Goal: Task Accomplishment & Management: Manage account settings

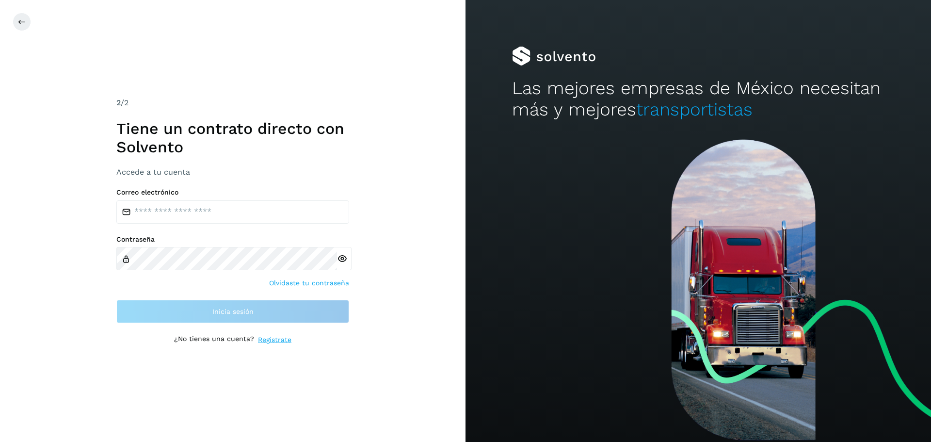
click at [211, 215] on div "Correo electrónico Contraseña Olvidaste tu contraseña Inicia sesión" at bounding box center [232, 255] width 233 height 135
click at [211, 215] on input "email" at bounding box center [232, 211] width 233 height 23
type input "**********"
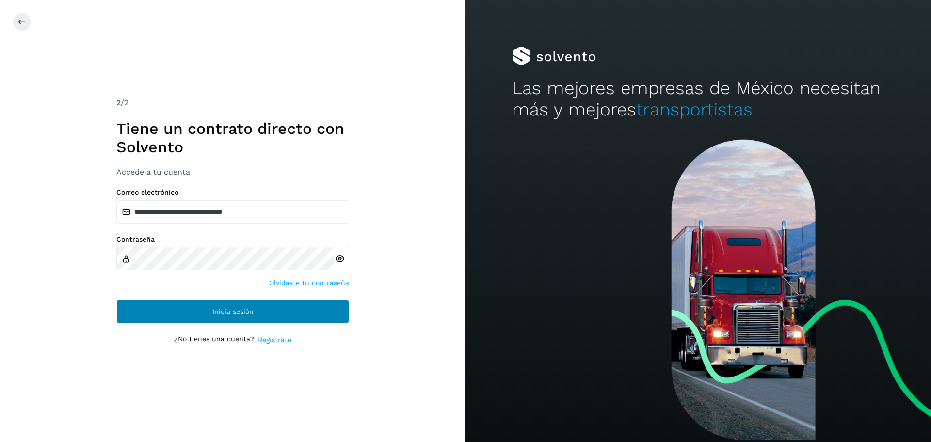
drag, startPoint x: 168, startPoint y: 299, endPoint x: 164, endPoint y: 305, distance: 6.3
click at [166, 303] on div "**********" at bounding box center [232, 255] width 233 height 135
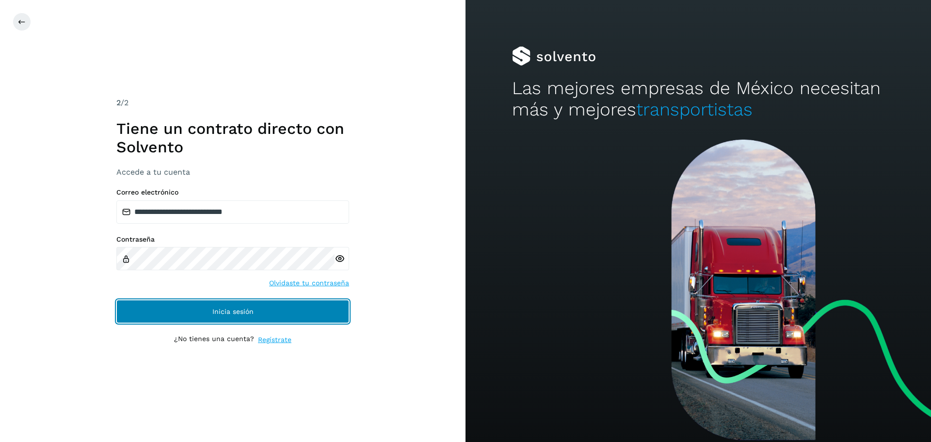
click at [164, 305] on button "Inicia sesión" at bounding box center [232, 311] width 233 height 23
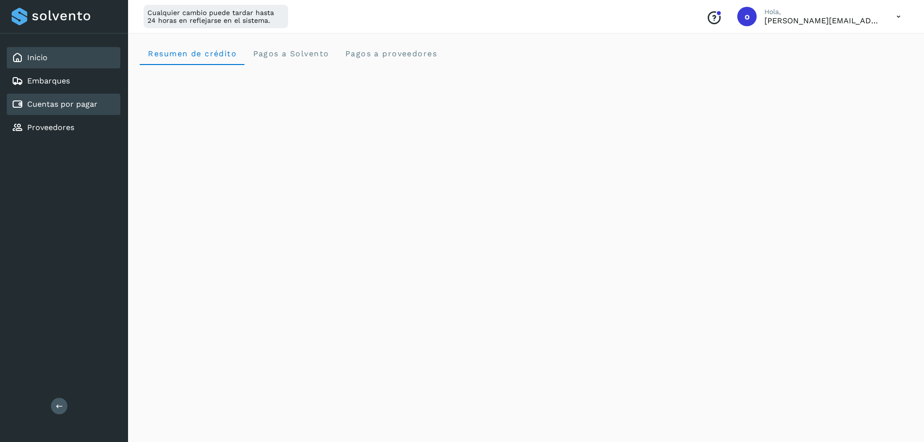
click at [99, 106] on div "Cuentas por pagar" at bounding box center [64, 104] width 114 height 21
click at [102, 111] on div "Cuentas por pagar" at bounding box center [64, 104] width 114 height 21
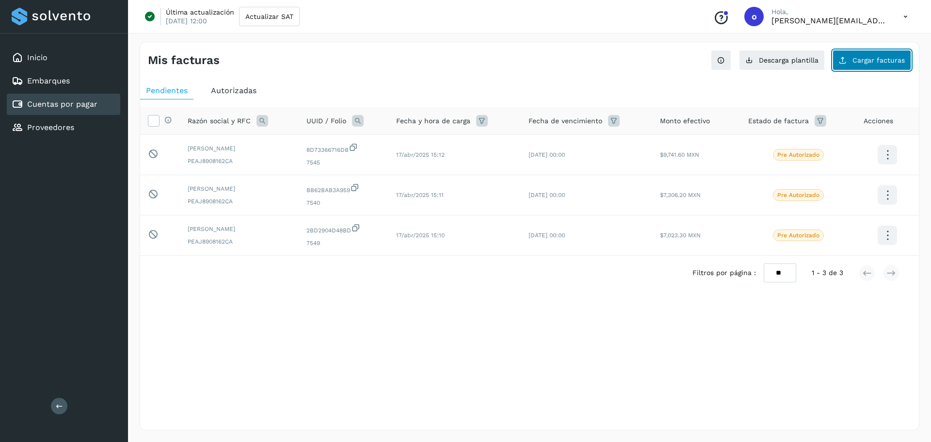
click at [875, 65] on button "Cargar facturas" at bounding box center [872, 60] width 79 height 20
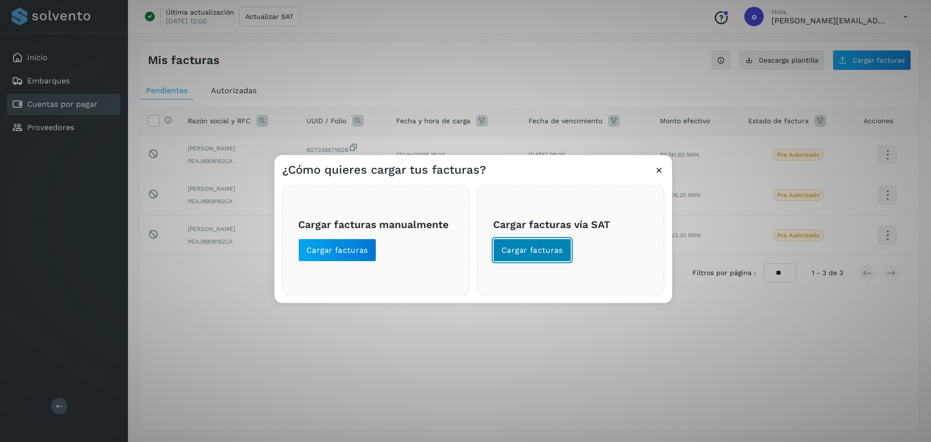
click at [529, 249] on span "Cargar facturas" at bounding box center [533, 249] width 62 height 11
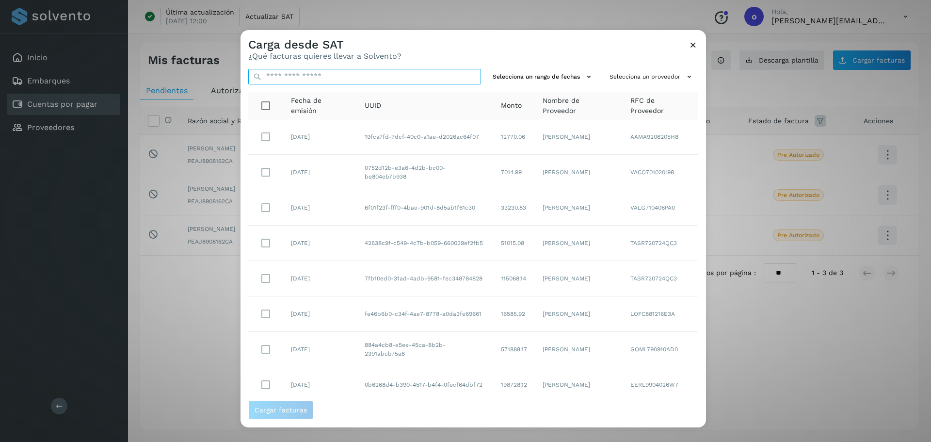
click at [340, 78] on input "text" at bounding box center [364, 77] width 233 height 16
paste input "**********"
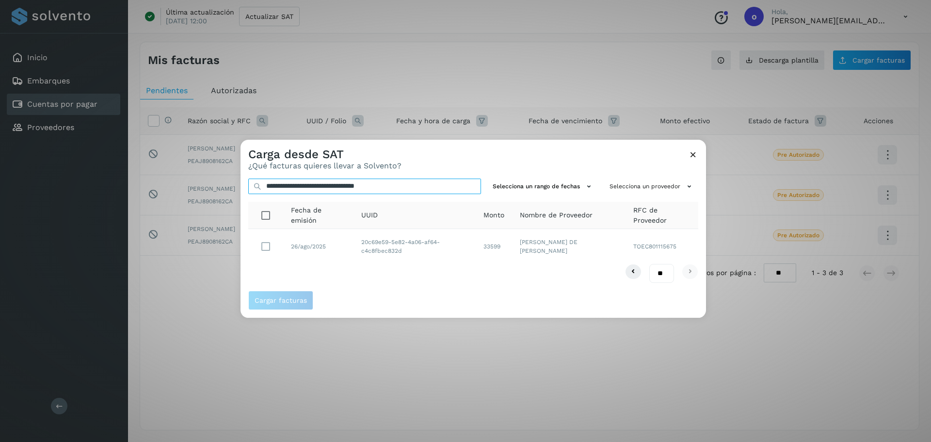
type input "**********"
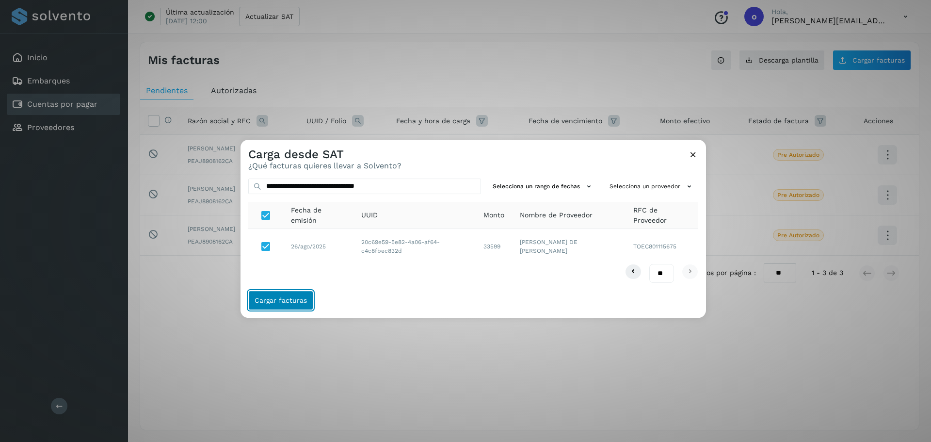
click at [283, 294] on button "Cargar facturas" at bounding box center [280, 300] width 65 height 19
click at [305, 305] on button "Cargar facturas" at bounding box center [280, 300] width 65 height 19
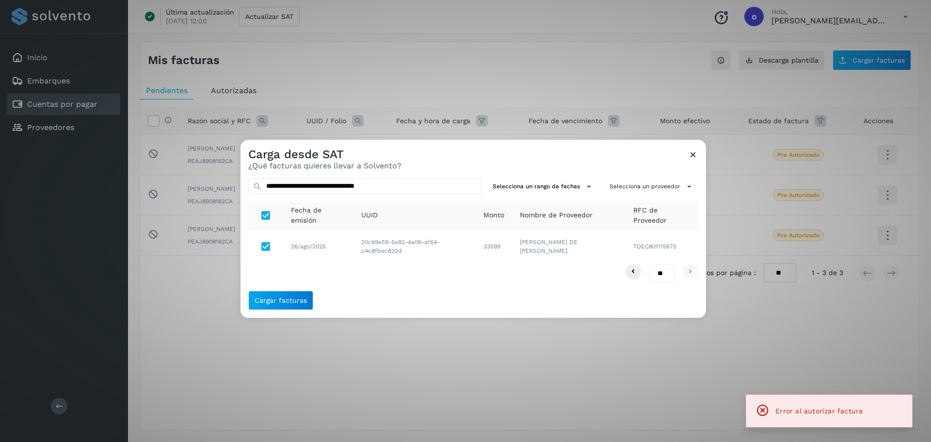
click at [697, 147] on div "Carga desde SAT ¿Qué facturas quieres llevar a Solvento?" at bounding box center [474, 155] width 466 height 31
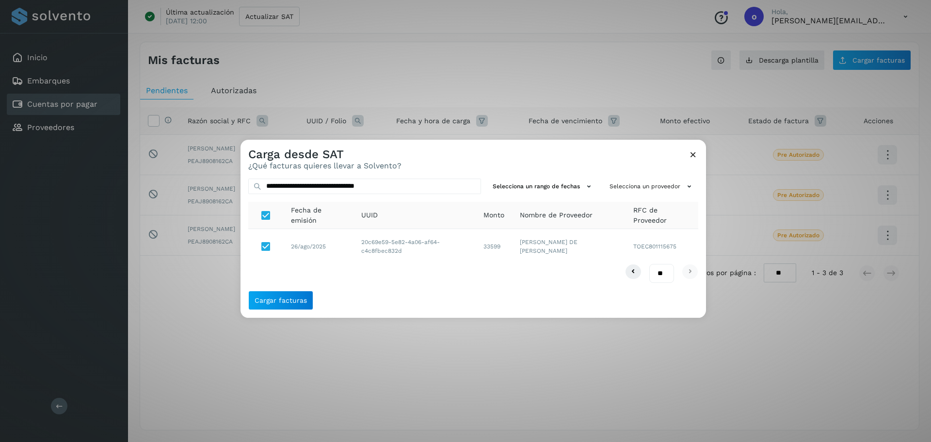
click at [692, 153] on icon at bounding box center [693, 154] width 10 height 10
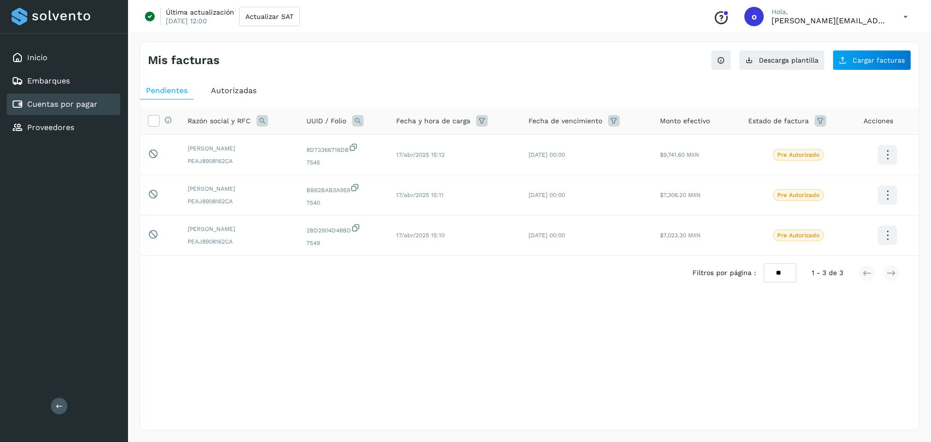
click at [604, 298] on div "Selecciona una fecha" at bounding box center [529, 298] width 779 height 16
click at [101, 103] on div "Cuentas por pagar" at bounding box center [64, 104] width 114 height 21
click at [885, 72] on div "Mis facturas Ver instrucciones para cargar Facturas Descarga plantilla Cargar f…" at bounding box center [530, 236] width 780 height 389
click at [881, 71] on div "Mis facturas Ver instrucciones para cargar Facturas Descarga plantilla Cargar f…" at bounding box center [530, 236] width 780 height 389
click at [870, 67] on button "Cargar facturas" at bounding box center [872, 60] width 79 height 20
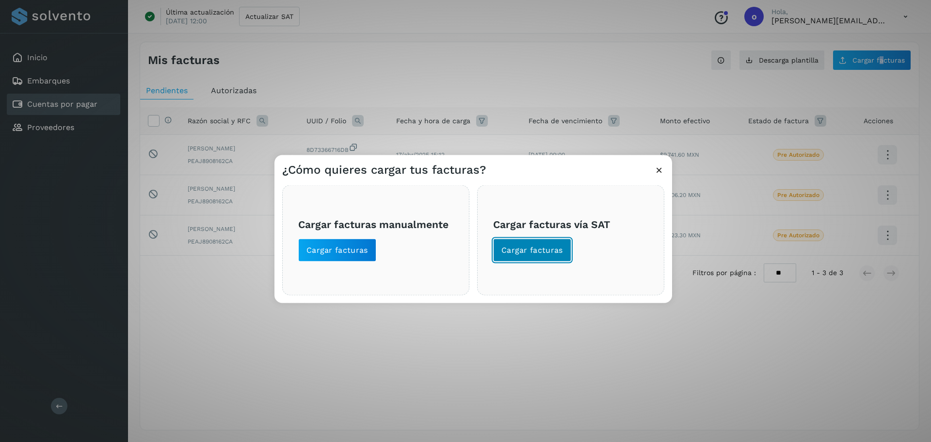
click at [524, 258] on button "Cargar facturas" at bounding box center [532, 249] width 78 height 23
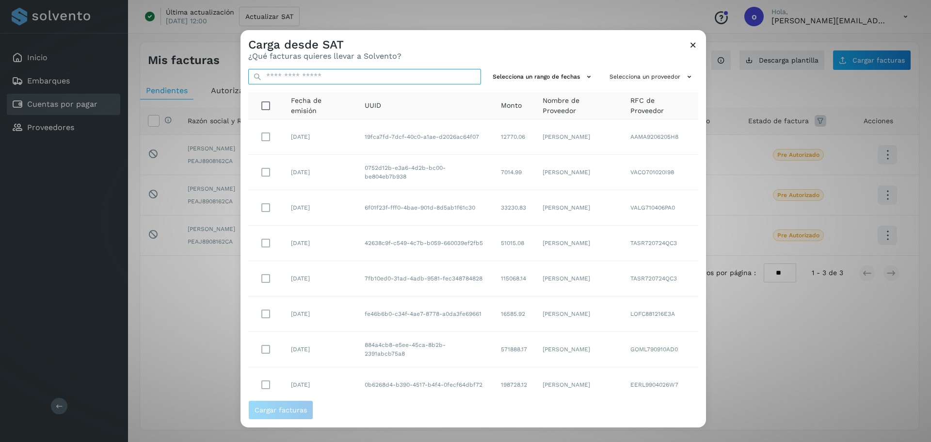
click at [320, 78] on input "text" at bounding box center [364, 77] width 233 height 16
paste input "**********"
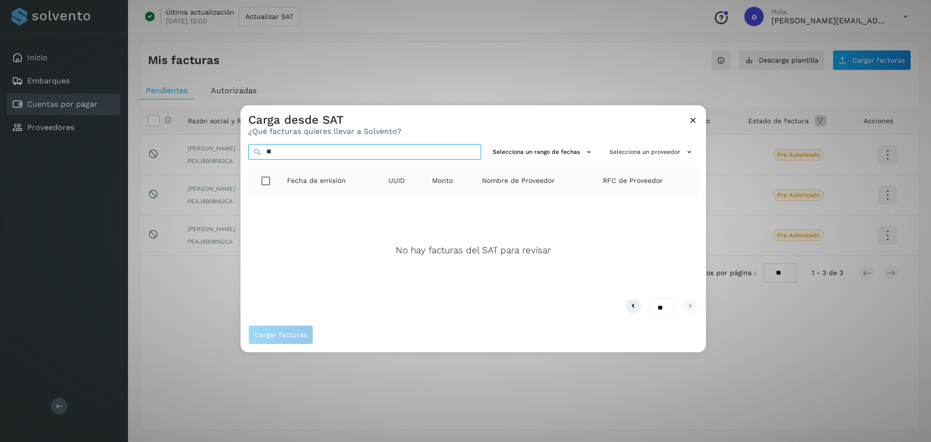
type input "*"
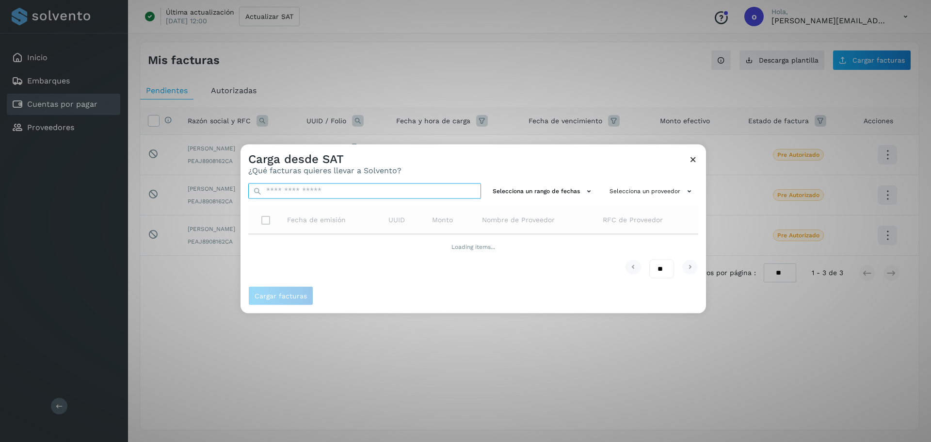
paste input "**********"
type input "**********"
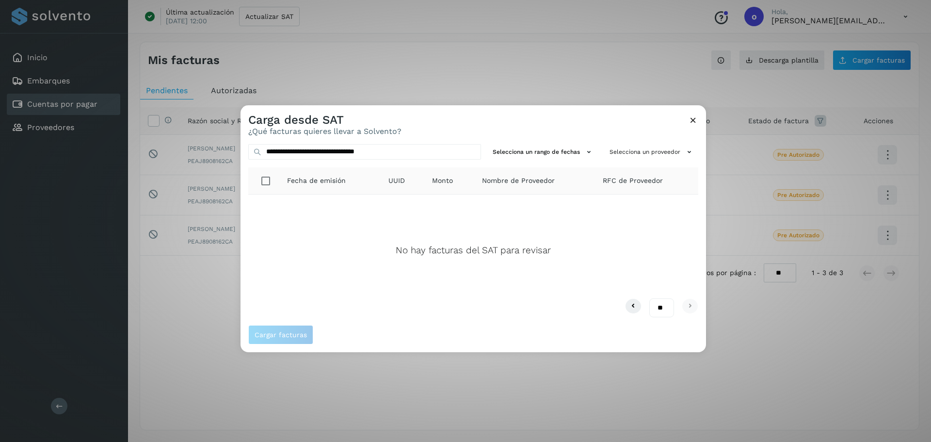
click at [383, 266] on div "No hay facturas del SAT para revisar" at bounding box center [473, 246] width 435 height 88
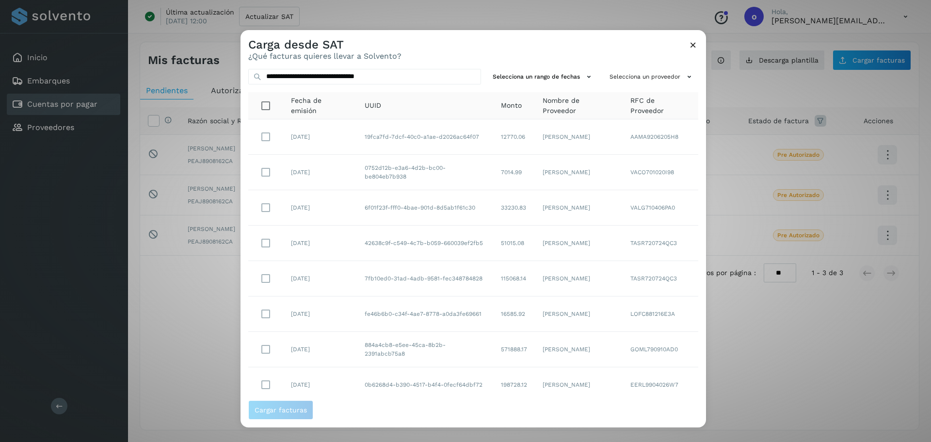
click at [383, 261] on td "7fb10ed0-31ad-4adb-9581-fec348784828" at bounding box center [425, 278] width 137 height 35
click at [388, 258] on td "42638c9f-c549-4c7b-b059-660039ef2fb5" at bounding box center [425, 243] width 137 height 35
click at [693, 47] on icon at bounding box center [693, 45] width 10 height 10
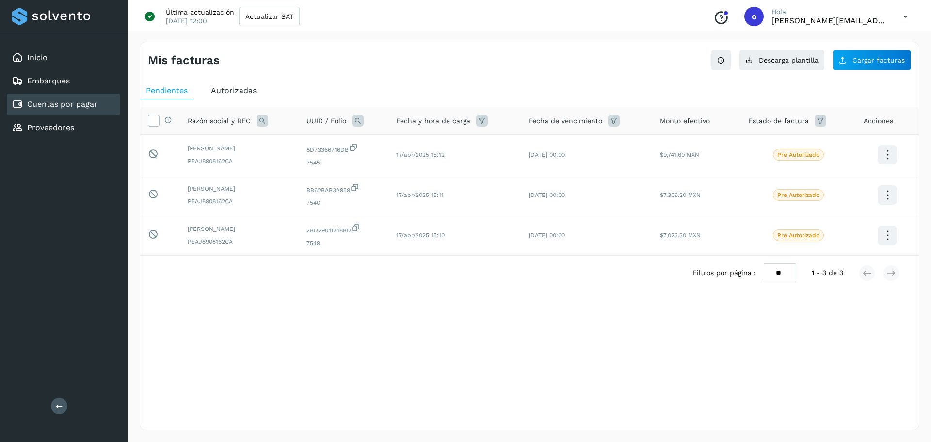
click at [541, 386] on div "Mis facturas Ver instrucciones para cargar Facturas Descarga plantilla Cargar f…" at bounding box center [530, 236] width 780 height 389
click at [541, 383] on div "Mis facturas Ver instrucciones para cargar Facturas Descarga plantilla Cargar f…" at bounding box center [530, 236] width 780 height 389
click at [540, 379] on div "Mis facturas Ver instrucciones para cargar Facturas Descarga plantilla Cargar f…" at bounding box center [530, 236] width 780 height 389
click at [538, 380] on div "Mis facturas Ver instrucciones para cargar Facturas Descarga plantilla Cargar f…" at bounding box center [530, 236] width 780 height 389
click at [536, 380] on div "Mis facturas Ver instrucciones para cargar Facturas Descarga plantilla Cargar f…" at bounding box center [530, 236] width 780 height 389
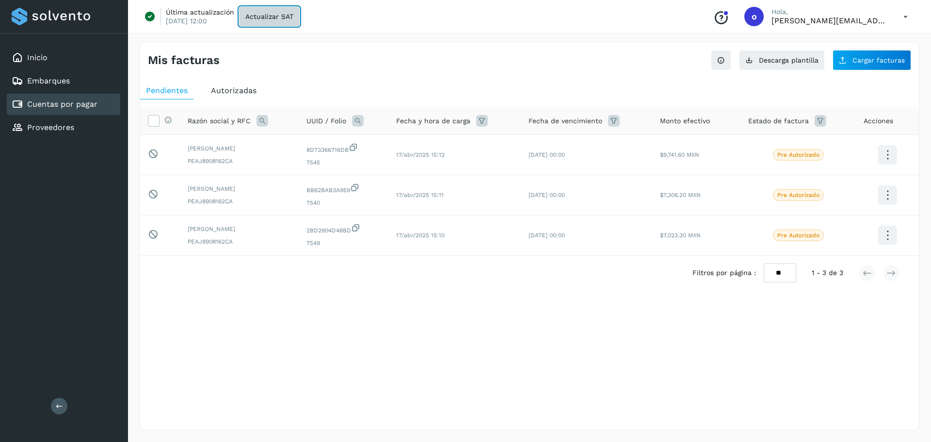
click at [254, 25] on button "Actualizar SAT" at bounding box center [269, 16] width 61 height 19
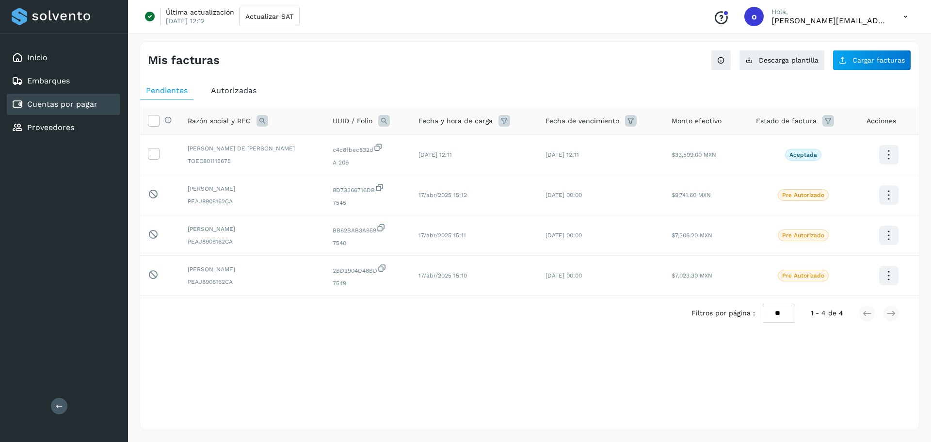
click at [495, 69] on div "Mis facturas Ver instrucciones para cargar Facturas Descarga plantilla Cargar f…" at bounding box center [529, 56] width 779 height 28
click at [373, 41] on div "Mis facturas Ver instrucciones para cargar Facturas Descarga plantilla Cargar f…" at bounding box center [529, 236] width 803 height 412
click at [361, 44] on div "Mis facturas Ver instrucciones para cargar Facturas Descarga plantilla Cargar f…" at bounding box center [529, 56] width 779 height 28
click at [865, 65] on button "Cargar facturas" at bounding box center [872, 60] width 79 height 20
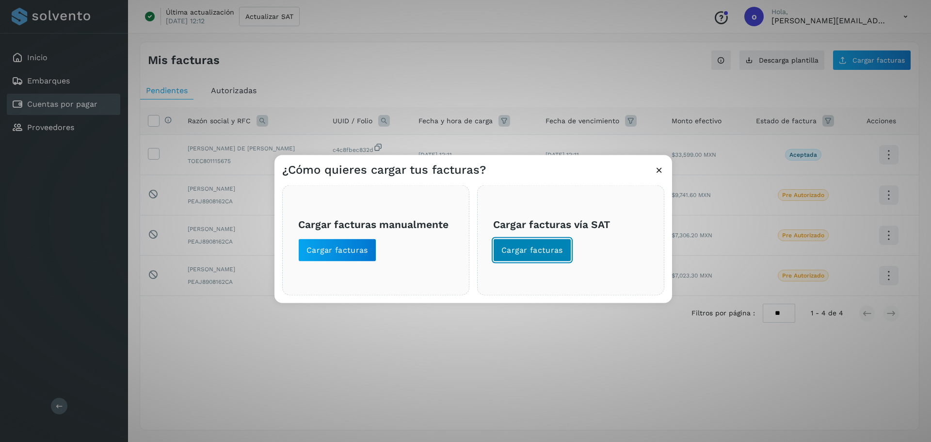
click at [530, 247] on span "Cargar facturas" at bounding box center [533, 249] width 62 height 11
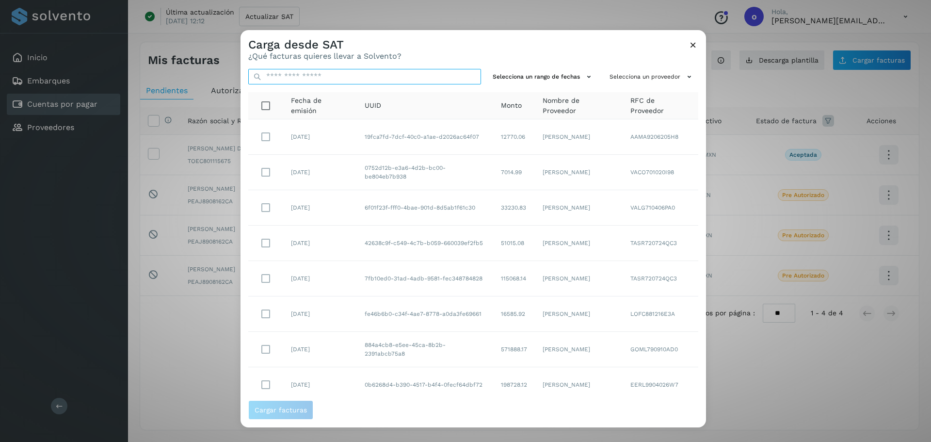
click at [396, 81] on input "text" at bounding box center [364, 77] width 233 height 16
paste input "**********"
type input "**********"
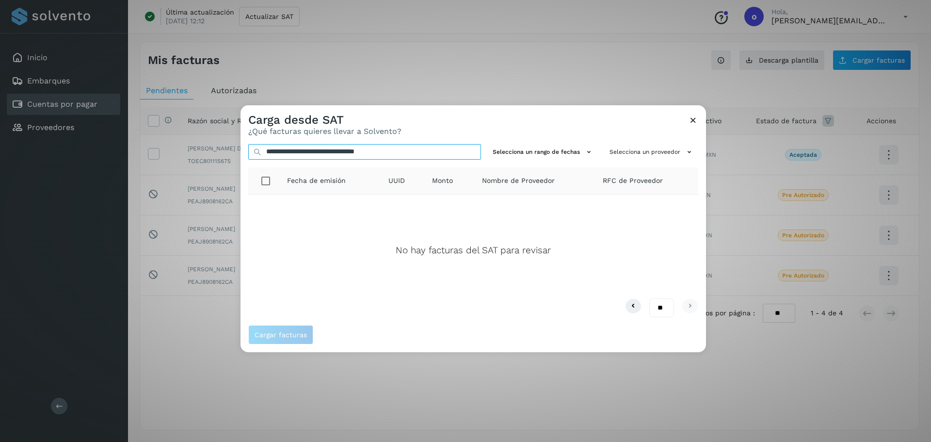
click at [443, 155] on input "**********" at bounding box center [364, 152] width 233 height 16
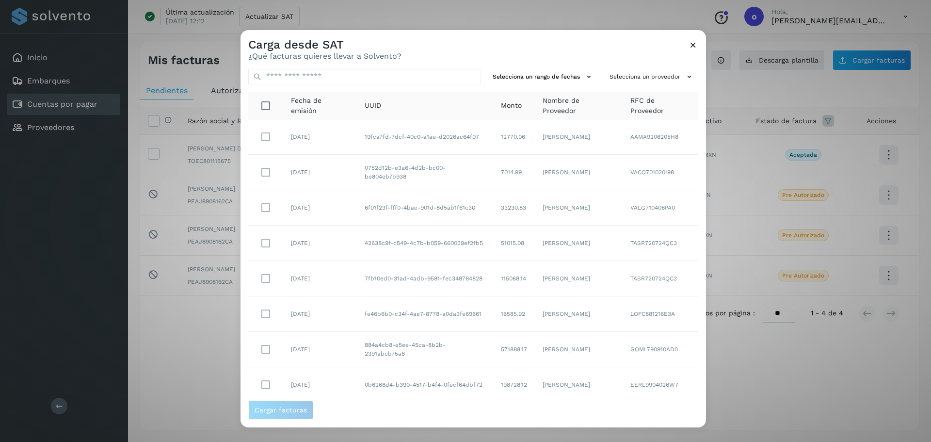
click at [693, 44] on icon at bounding box center [693, 45] width 10 height 10
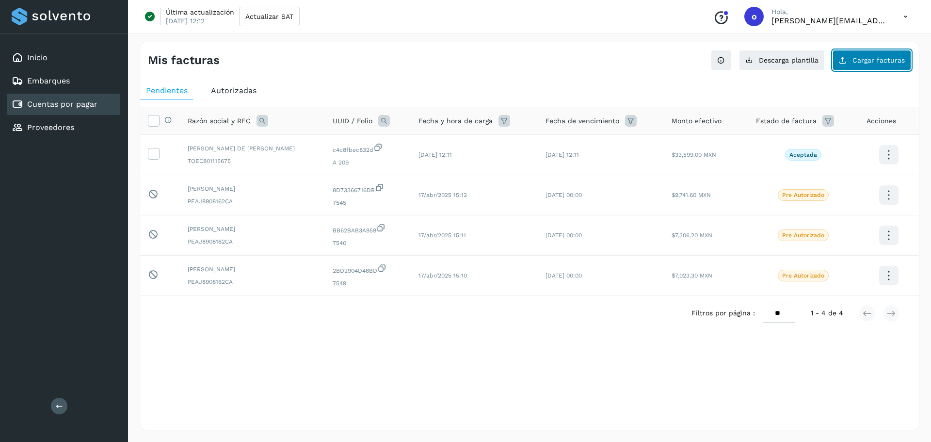
click at [868, 57] on span "Cargar facturas" at bounding box center [879, 60] width 52 height 7
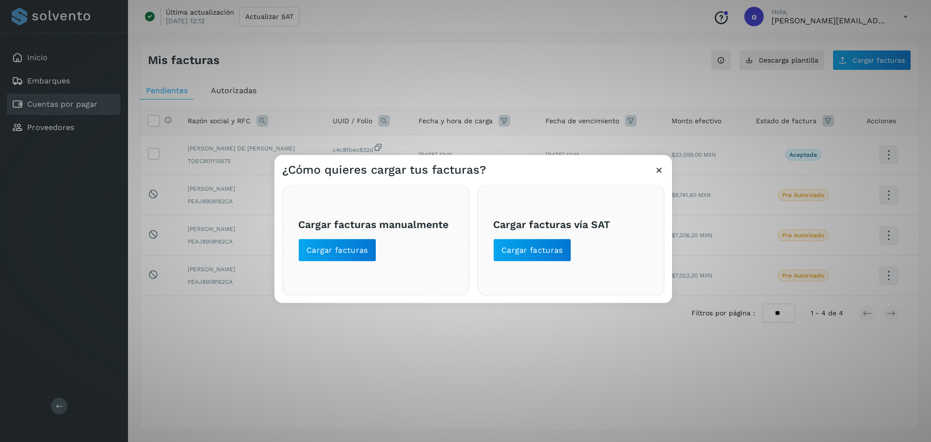
click at [507, 350] on div "¿Cómo quieres cargar tus facturas? Cargar facturas manualmente Cargar facturas …" at bounding box center [465, 221] width 931 height 442
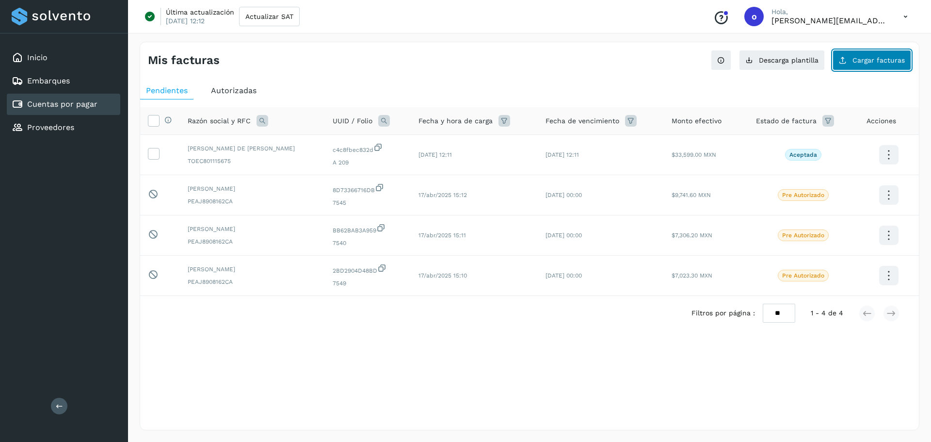
click at [859, 50] on button "Cargar facturas" at bounding box center [872, 60] width 79 height 20
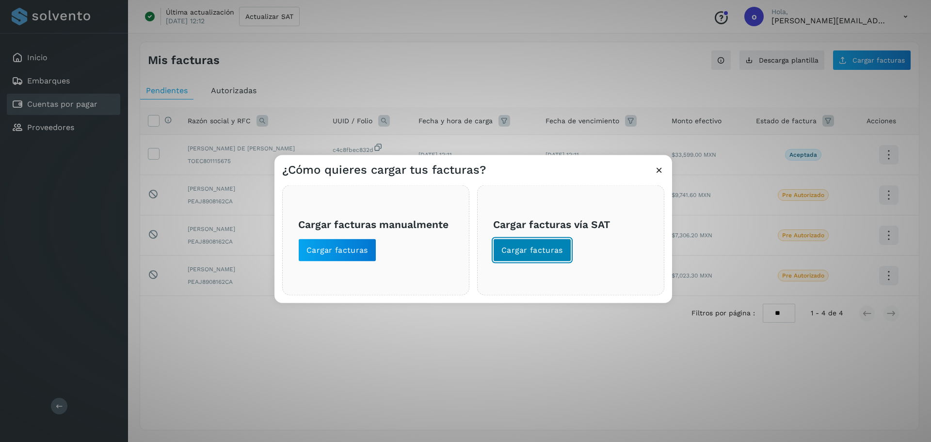
click at [509, 246] on span "Cargar facturas" at bounding box center [533, 249] width 62 height 11
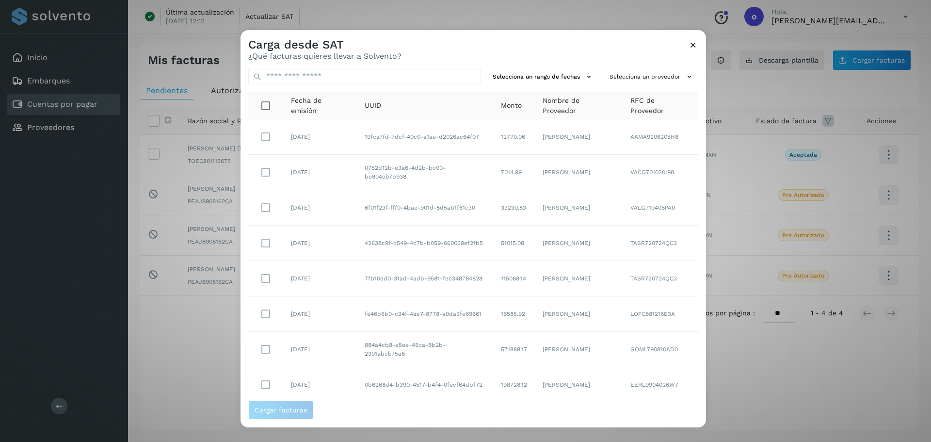
click at [694, 48] on icon at bounding box center [693, 45] width 10 height 10
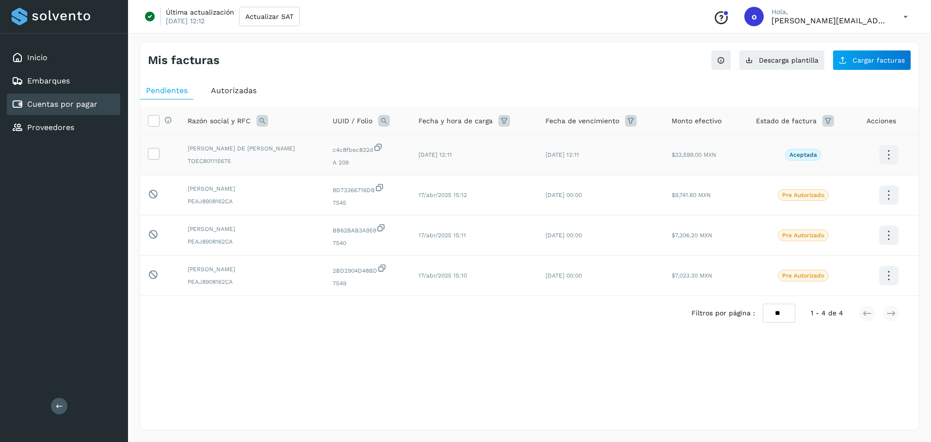
click at [549, 154] on span "11/nov/2025 12:11" at bounding box center [562, 154] width 33 height 7
click at [800, 157] on p "Aceptada" at bounding box center [804, 154] width 28 height 7
click at [887, 157] on icon at bounding box center [889, 155] width 23 height 23
click at [154, 155] on div at bounding box center [465, 221] width 931 height 442
click at [154, 155] on icon at bounding box center [153, 153] width 10 height 10
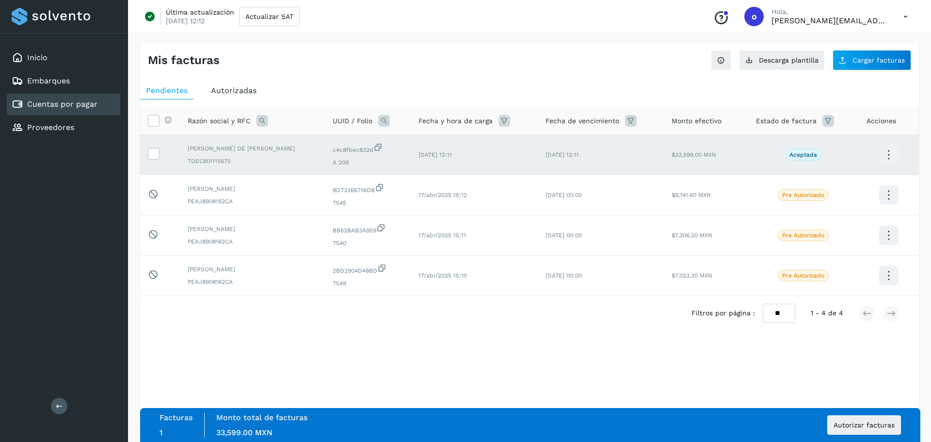
click at [891, 157] on icon at bounding box center [889, 155] width 23 height 23
click at [875, 150] on button "Ver Detalle" at bounding box center [840, 145] width 115 height 19
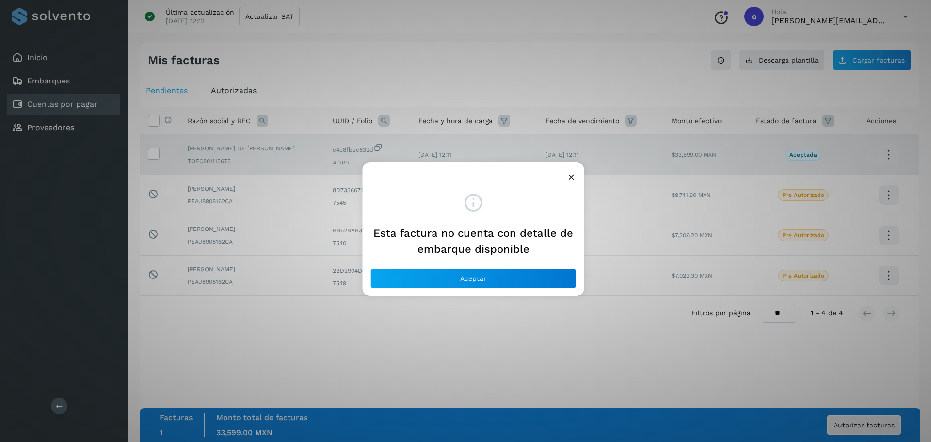
click at [569, 182] on div "Esta factura no cuenta con detalle de embarque disponible Aceptar" at bounding box center [474, 229] width 222 height 134
click at [570, 179] on icon at bounding box center [572, 177] width 10 height 10
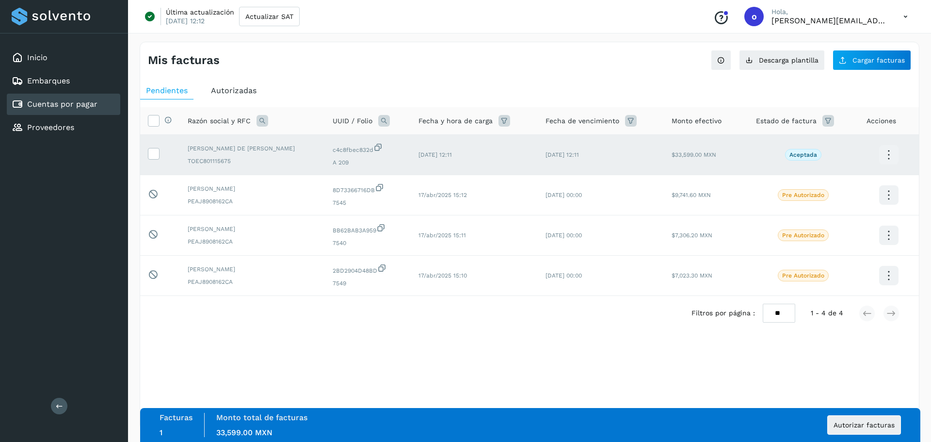
click at [572, 367] on div "Mis facturas Ver instrucciones para cargar Facturas Descarga plantilla Cargar f…" at bounding box center [530, 236] width 780 height 389
click at [679, 380] on div "Mis facturas Ver instrucciones para cargar Facturas Descarga plantilla Cargar f…" at bounding box center [530, 236] width 780 height 389
click at [156, 120] on icon at bounding box center [153, 120] width 10 height 10
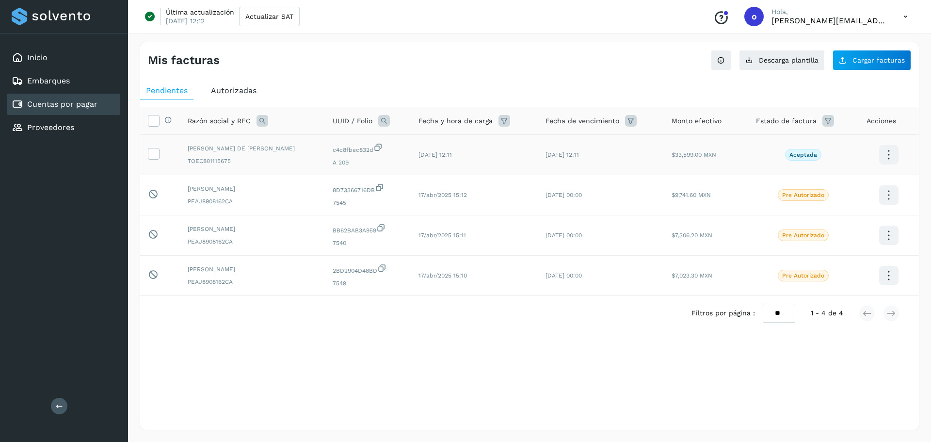
click at [145, 120] on th "Selecciona todas las facturas disponibles para autorización" at bounding box center [160, 121] width 40 height 28
click at [150, 118] on icon at bounding box center [153, 120] width 10 height 10
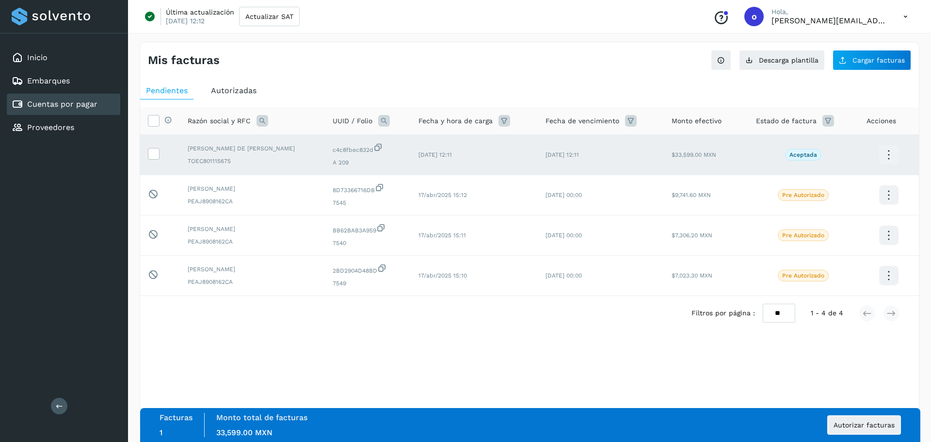
click at [147, 124] on th "Selecciona todas las facturas disponibles para autorización" at bounding box center [160, 121] width 40 height 28
click at [147, 120] on th "Selecciona todas las facturas disponibles para autorización" at bounding box center [160, 121] width 40 height 28
click at [150, 121] on icon at bounding box center [153, 120] width 10 height 10
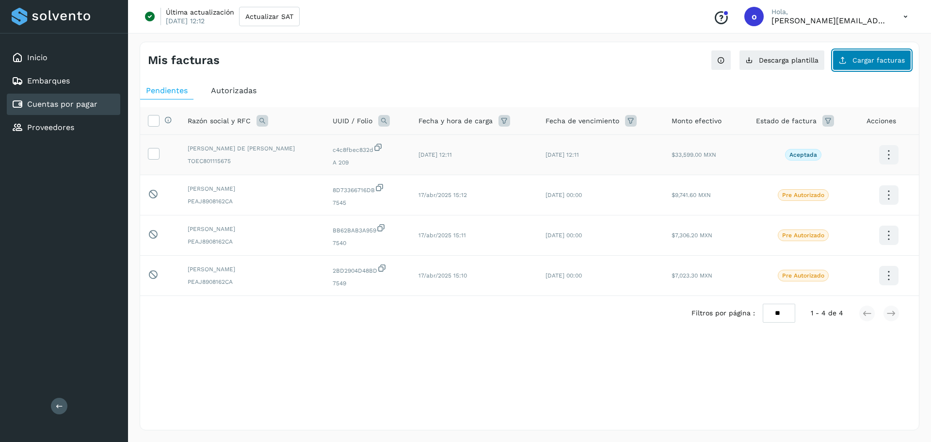
click at [849, 65] on button "Cargar facturas" at bounding box center [872, 60] width 79 height 20
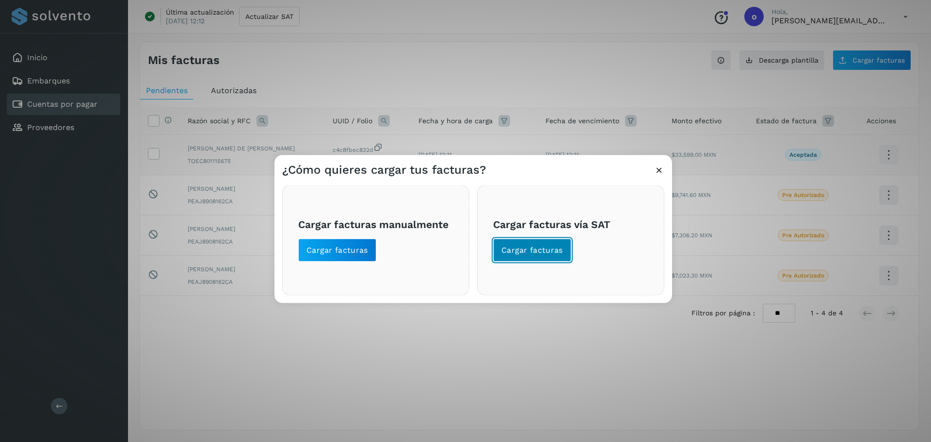
click at [523, 247] on span "Cargar facturas" at bounding box center [533, 249] width 62 height 11
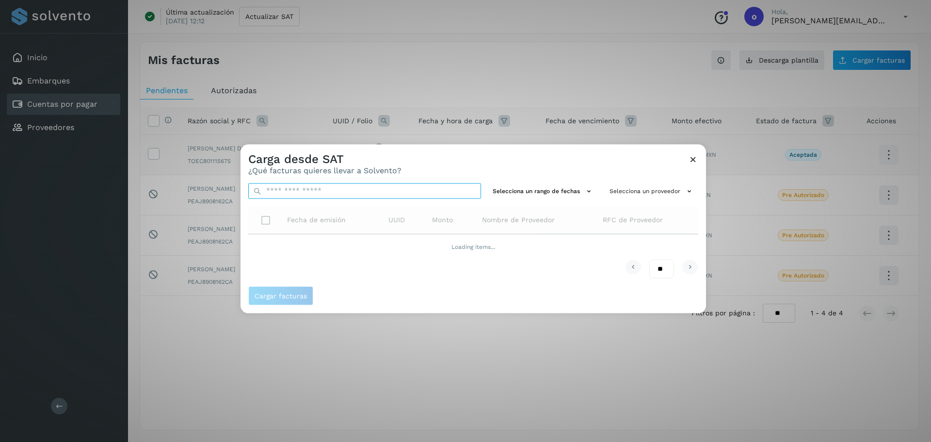
click at [330, 187] on input "text" at bounding box center [364, 191] width 233 height 16
paste input "**********"
type input "**********"
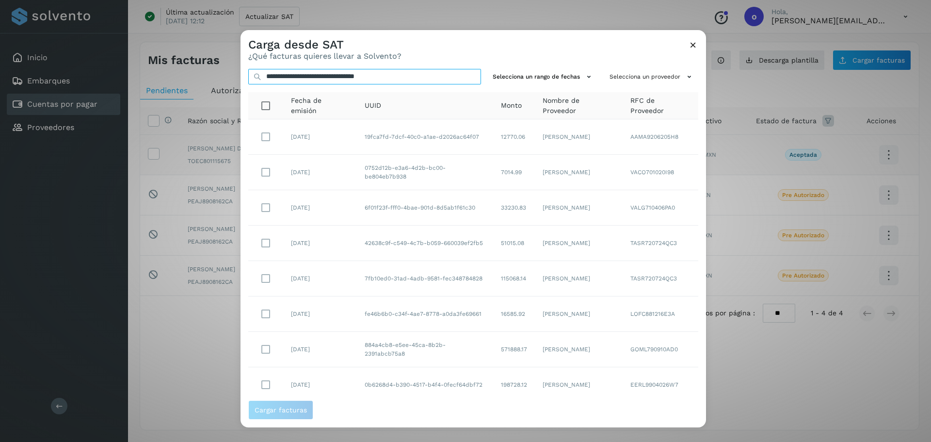
click at [412, 83] on input "**********" at bounding box center [364, 77] width 233 height 16
click at [413, 81] on input "**********" at bounding box center [364, 77] width 233 height 16
click at [416, 79] on input "**********" at bounding box center [364, 77] width 233 height 16
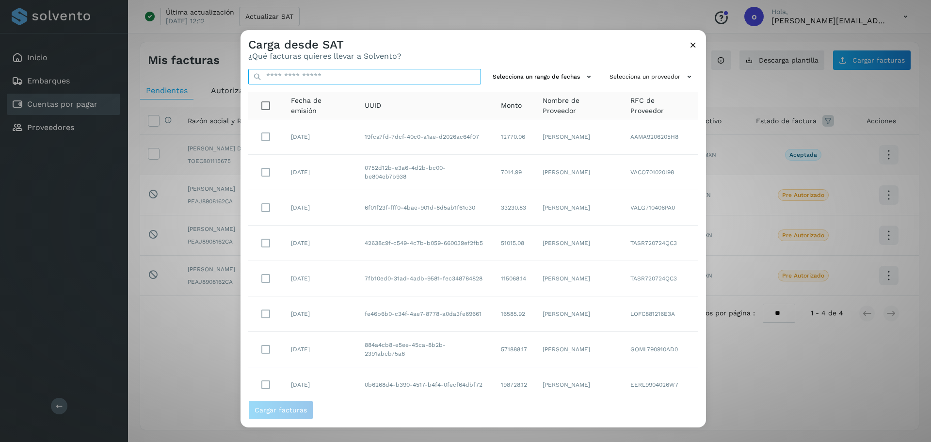
paste input "**********"
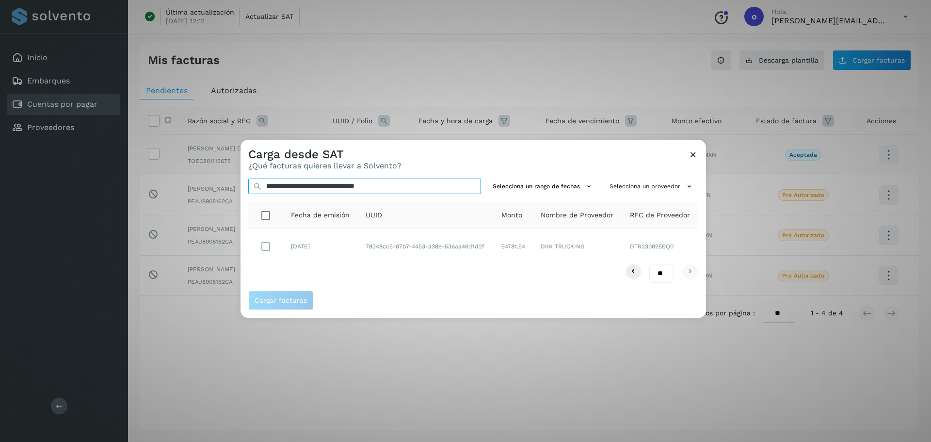
type input "**********"
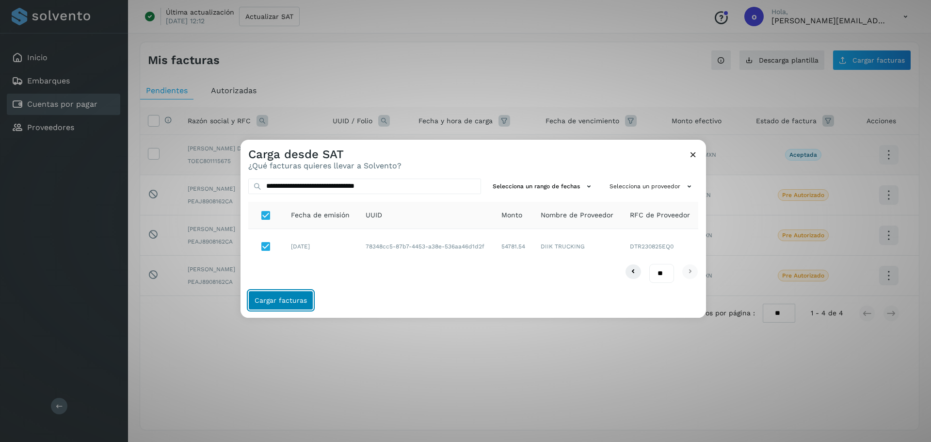
click at [295, 304] on span "Cargar facturas" at bounding box center [281, 300] width 52 height 7
click at [286, 306] on button "Cargar facturas" at bounding box center [280, 300] width 65 height 19
click at [694, 153] on icon at bounding box center [693, 154] width 10 height 10
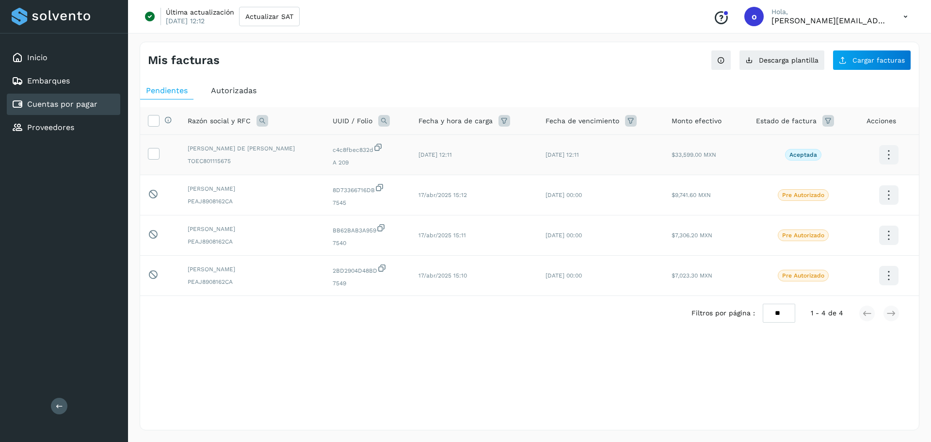
click at [61, 403] on icon at bounding box center [59, 405] width 7 height 7
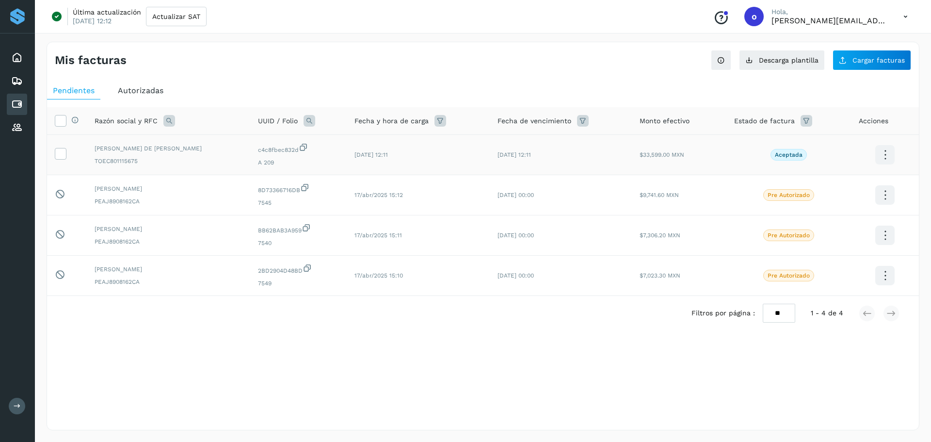
click at [15, 408] on icon at bounding box center [17, 405] width 7 height 7
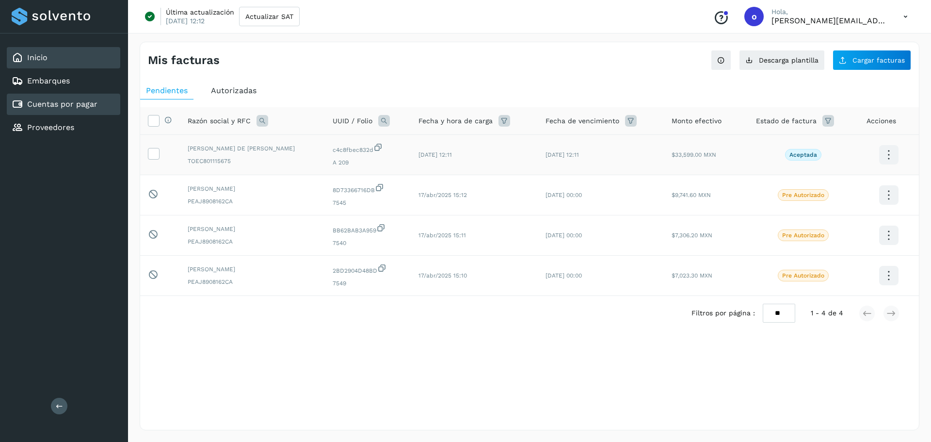
click at [67, 53] on div "Inicio" at bounding box center [64, 57] width 114 height 21
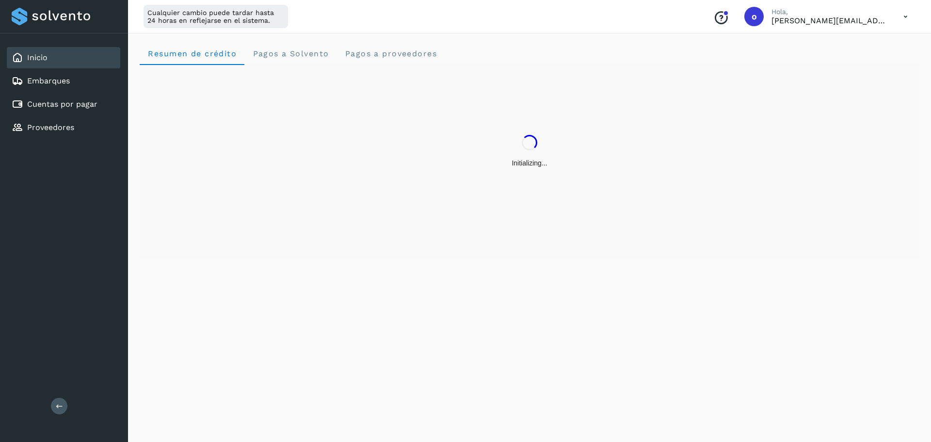
drag, startPoint x: 858, startPoint y: 14, endPoint x: 874, endPoint y: 15, distance: 15.6
click at [859, 14] on p "Hola," at bounding box center [830, 12] width 116 height 8
click at [910, 14] on icon at bounding box center [906, 17] width 20 height 20
click at [879, 60] on div "Cerrar sesión" at bounding box center [857, 62] width 115 height 18
